Goal: Find specific page/section: Find specific page/section

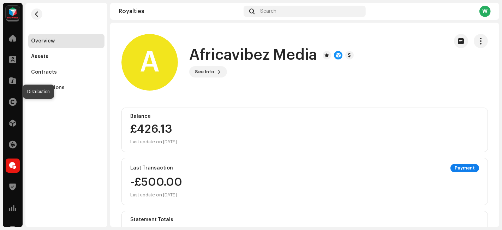
scroll to position [31, 0]
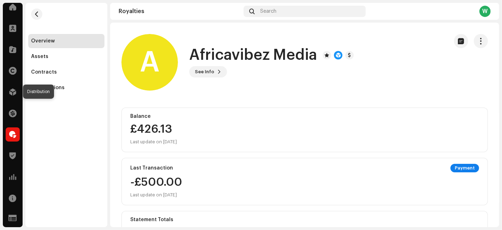
click at [12, 89] on span at bounding box center [12, 92] width 7 height 6
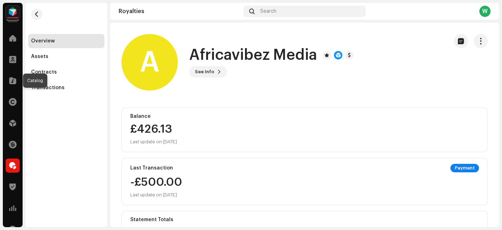
click at [14, 84] on div at bounding box center [13, 80] width 14 height 14
click at [16, 86] on div at bounding box center [13, 80] width 14 height 14
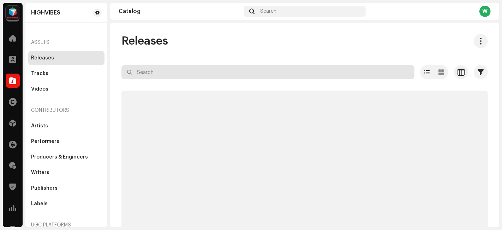
click at [193, 79] on input "text" at bounding box center [268, 72] width 293 height 14
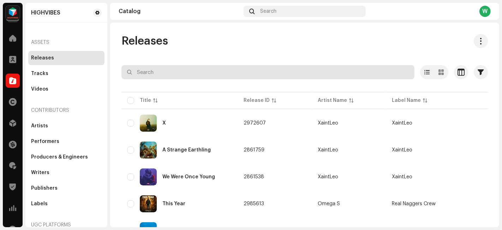
paste input "Gaza 7Days"
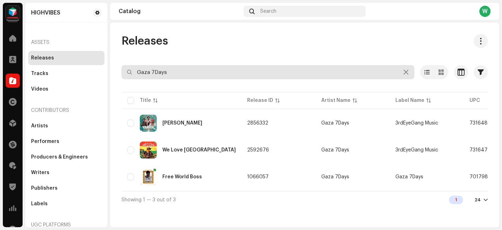
type input "Gaza 7Days"
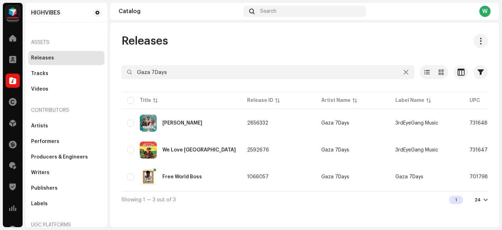
click at [181, 120] on div "Yariya" at bounding box center [181, 122] width 109 height 17
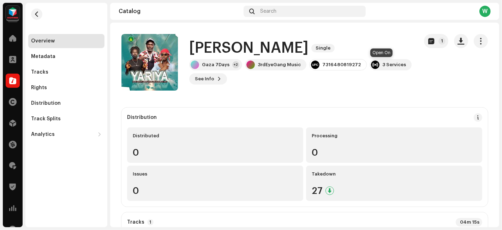
click at [383, 64] on div "3 Services" at bounding box center [395, 65] width 24 height 6
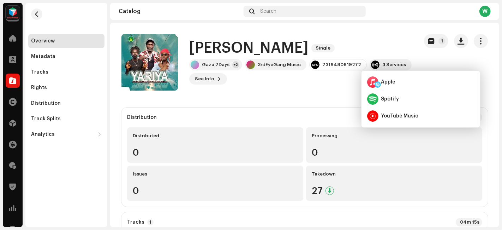
click at [398, 97] on div "Spotify" at bounding box center [391, 99] width 18 height 6
